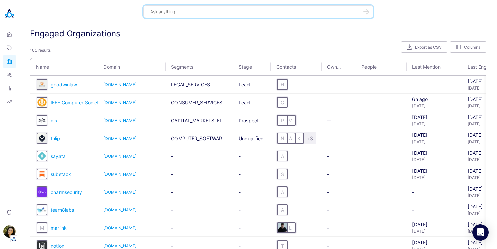
click at [165, 13] on textarea at bounding box center [254, 11] width 208 height 6
type textarea "׳"
type textarea "what is is_suggested in tags?"
click at [168, 10] on textarea "what is is_suggested in tags?" at bounding box center [254, 11] width 208 height 6
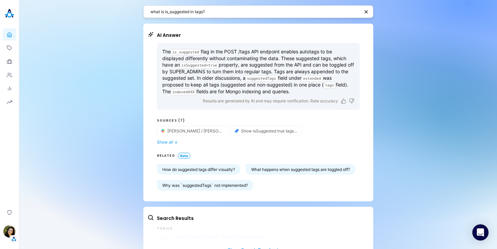
click at [294, 94] on p "The is_suggested flag in the POST /tags API endpoint enables autotags to be dis…" at bounding box center [258, 71] width 192 height 46
drag, startPoint x: 292, startPoint y: 91, endPoint x: 159, endPoint y: 50, distance: 139.1
click at [159, 50] on div "The is_suggested flag in the POST /tags API endpoint enables autotags to be dis…" at bounding box center [258, 76] width 203 height 67
copy p "The is_suggested flag in the POST /tags API endpoint enables autotags to be dis…"
